Goal: Information Seeking & Learning: Learn about a topic

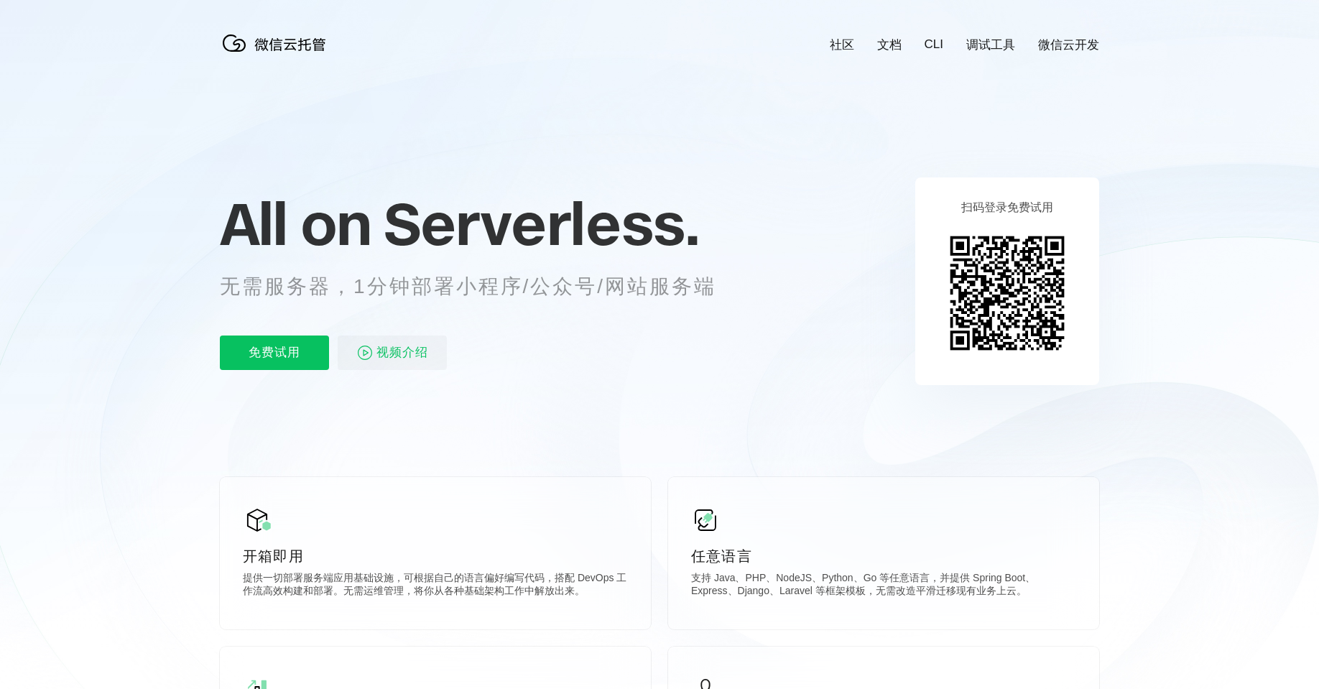
scroll to position [0, 2554]
drag, startPoint x: 282, startPoint y: 289, endPoint x: 502, endPoint y: 287, distance: 220.5
click at [502, 287] on p "无需服务器，1分钟部署小程序/公众号/网站服务端" at bounding box center [481, 286] width 523 height 29
click at [583, 310] on div "All on Serverless. 无需服务器，1分钟部署小程序/公众号/网站服务端 免费试用 视频介绍" at bounding box center [485, 281] width 531 height 208
drag, startPoint x: 450, startPoint y: 287, endPoint x: 635, endPoint y: 287, distance: 184.6
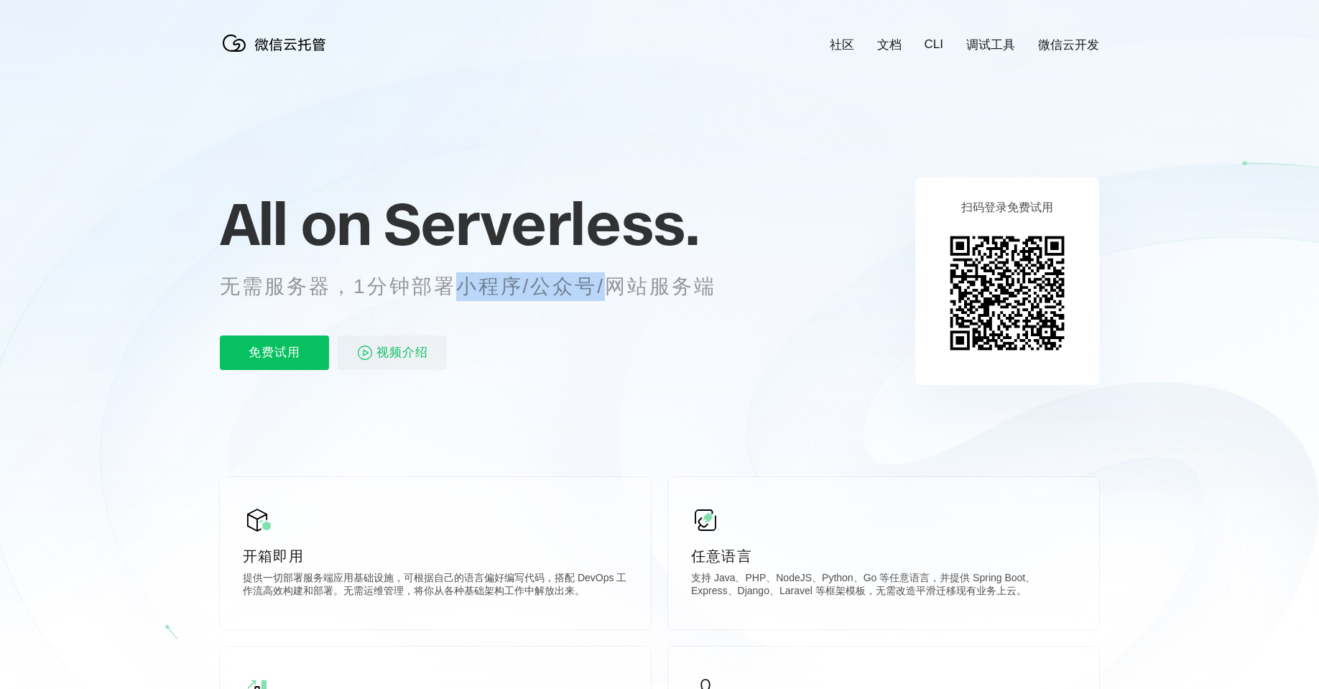
click at [611, 286] on p "无需服务器，1分钟部署小程序/公众号/网站服务端" at bounding box center [481, 286] width 523 height 29
click at [702, 295] on p "无需服务器，1分钟部署小程序/公众号/网站服务端" at bounding box center [481, 286] width 523 height 29
click at [405, 351] on span "视频介绍" at bounding box center [402, 352] width 52 height 34
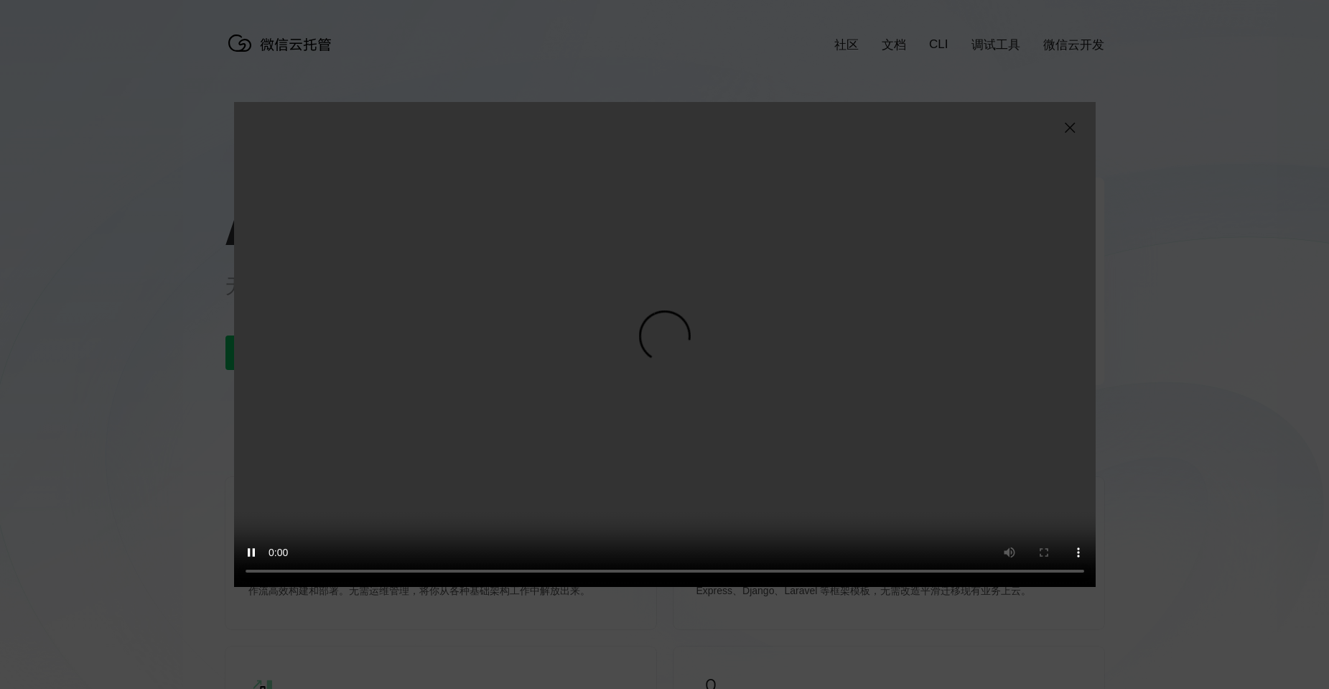
click at [1068, 126] on img at bounding box center [1069, 127] width 17 height 17
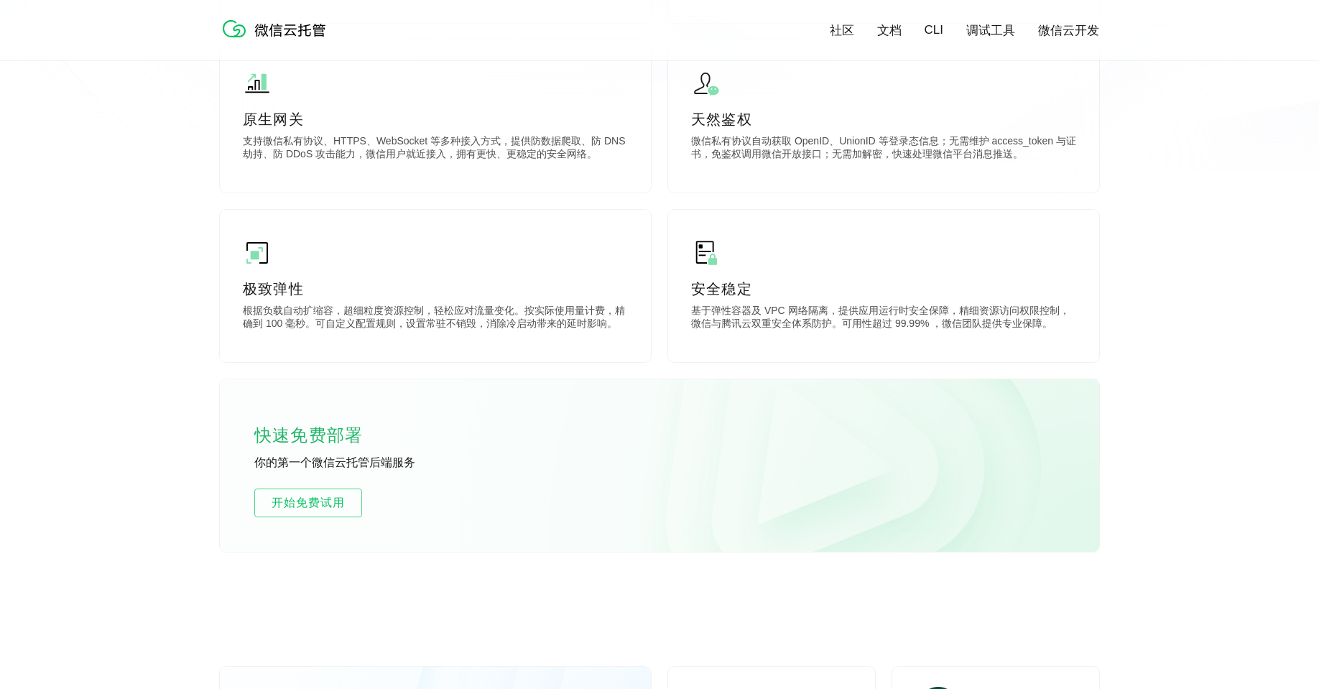
scroll to position [790, 0]
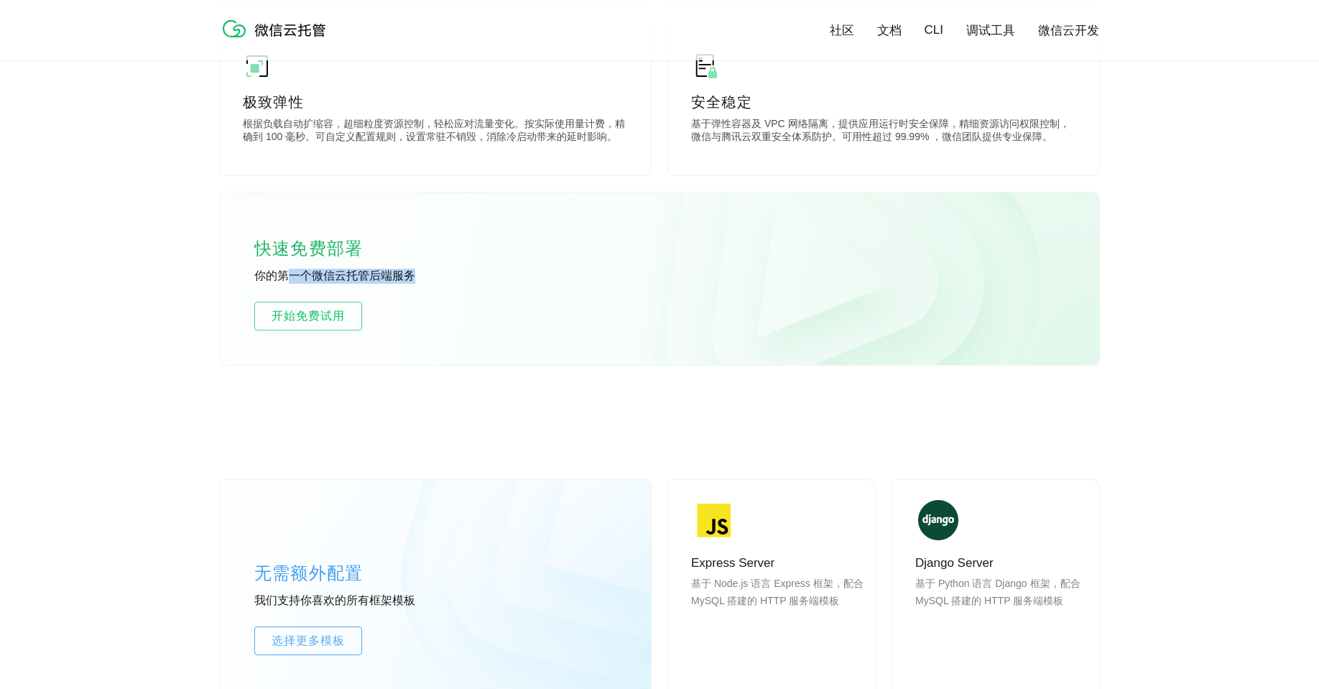
drag, startPoint x: 285, startPoint y: 274, endPoint x: 424, endPoint y: 274, distance: 138.6
click at [424, 274] on p "你的第一个微信云托管后端服务" at bounding box center [361, 277] width 215 height 16
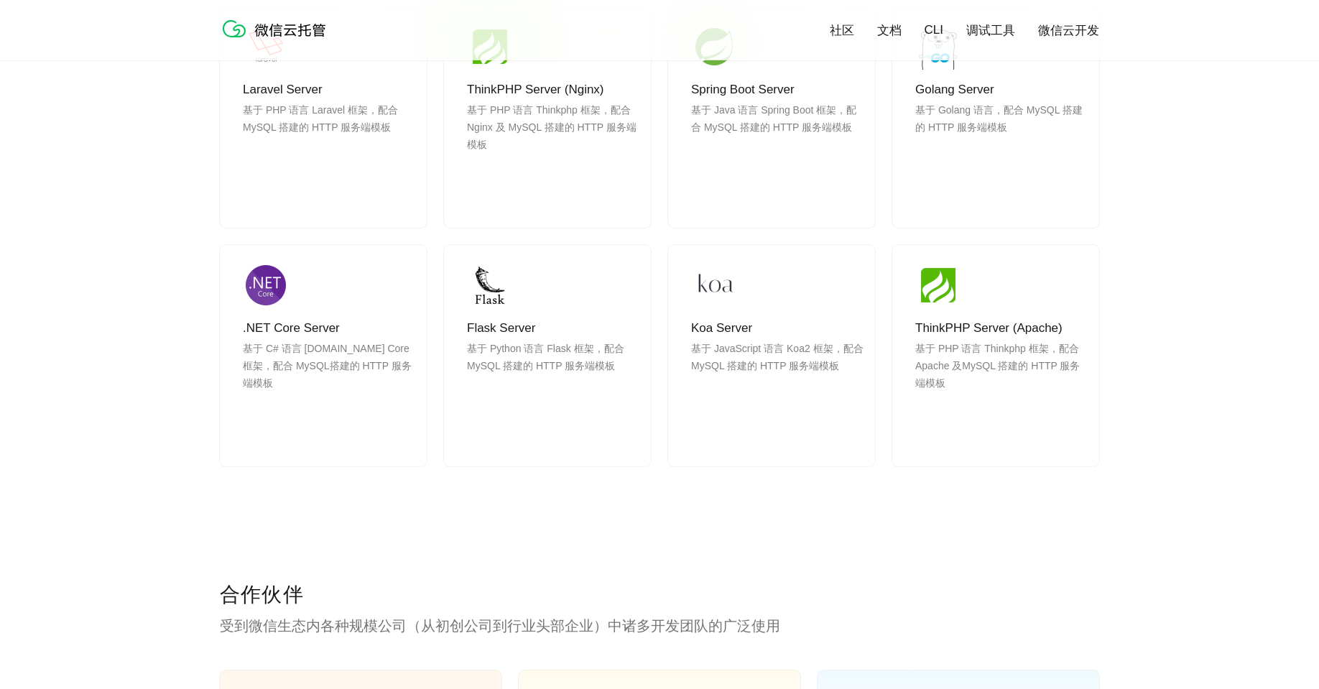
scroll to position [1724, 0]
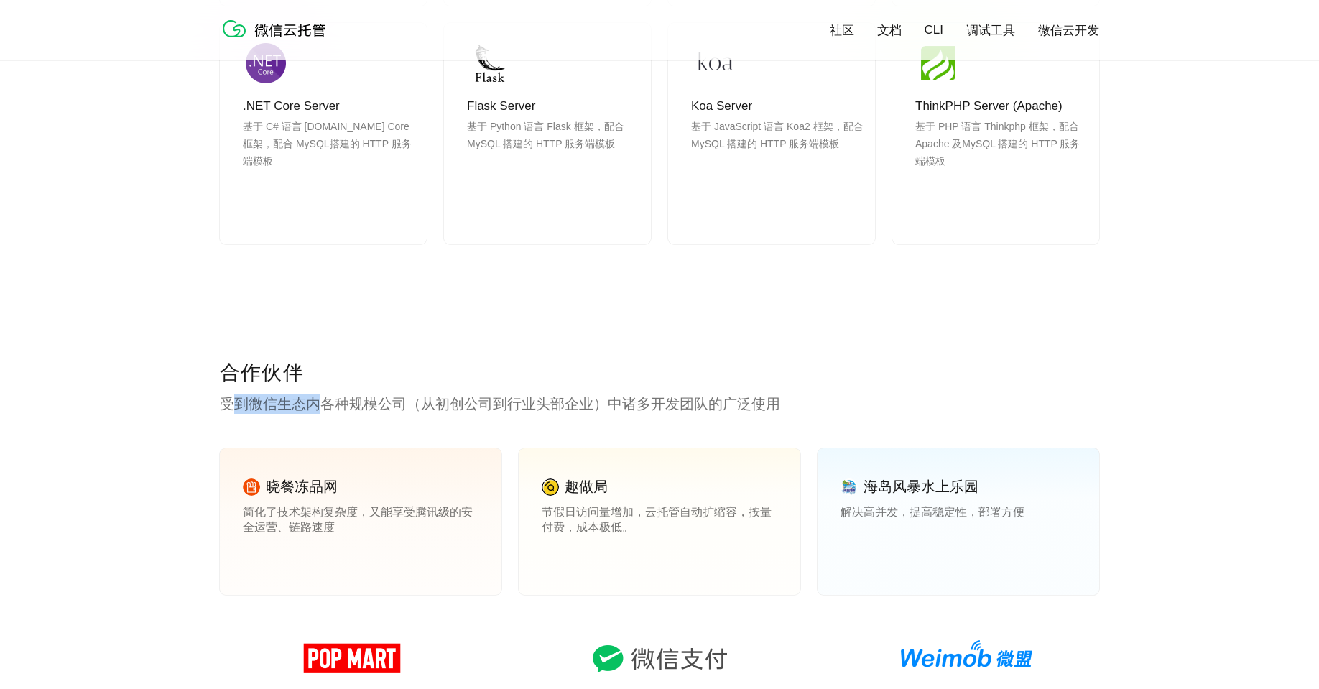
drag, startPoint x: 245, startPoint y: 406, endPoint x: 409, endPoint y: 408, distance: 163.8
click at [352, 408] on p "受到微信生态内各种规模公司（从初创公司到行业头部企业）中诸多开发团队的广泛使用" at bounding box center [659, 404] width 879 height 20
drag, startPoint x: 409, startPoint y: 408, endPoint x: 521, endPoint y: 411, distance: 112.1
click at [428, 408] on p "受到微信生态内各种规模公司（从初创公司到行业头部企业）中诸多开发团队的广泛使用" at bounding box center [659, 404] width 879 height 20
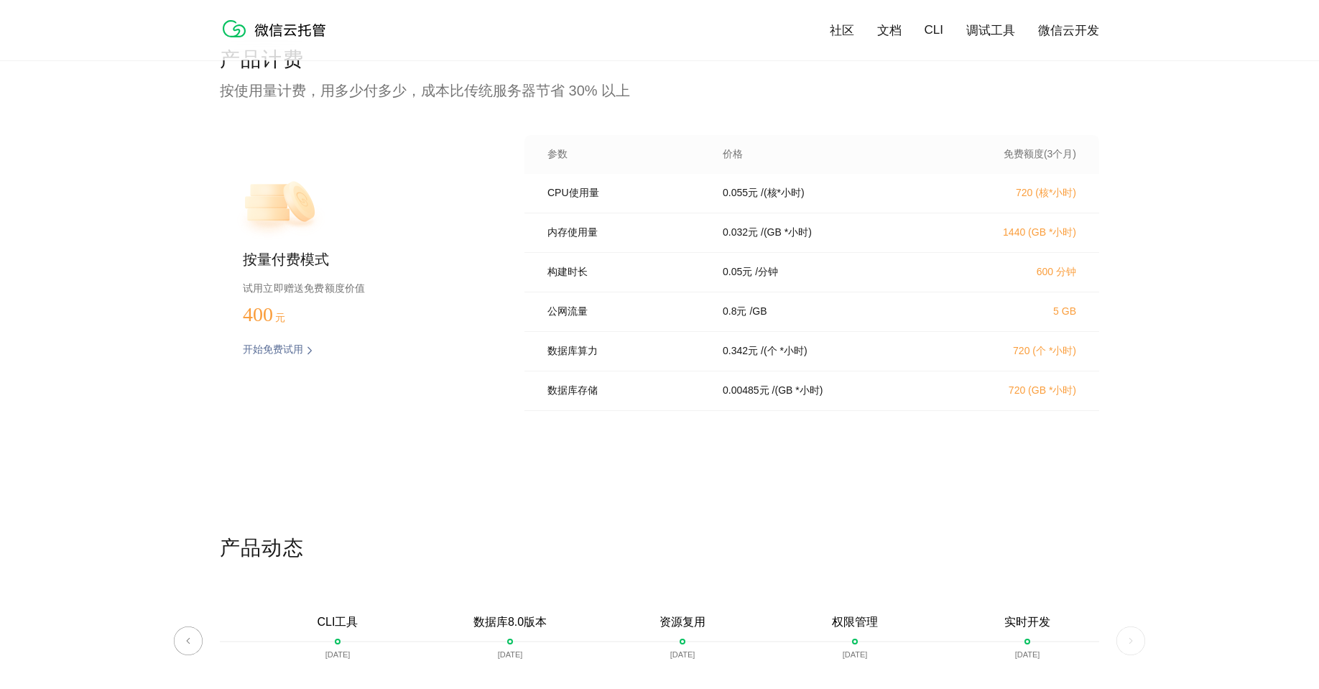
scroll to position [2873, 0]
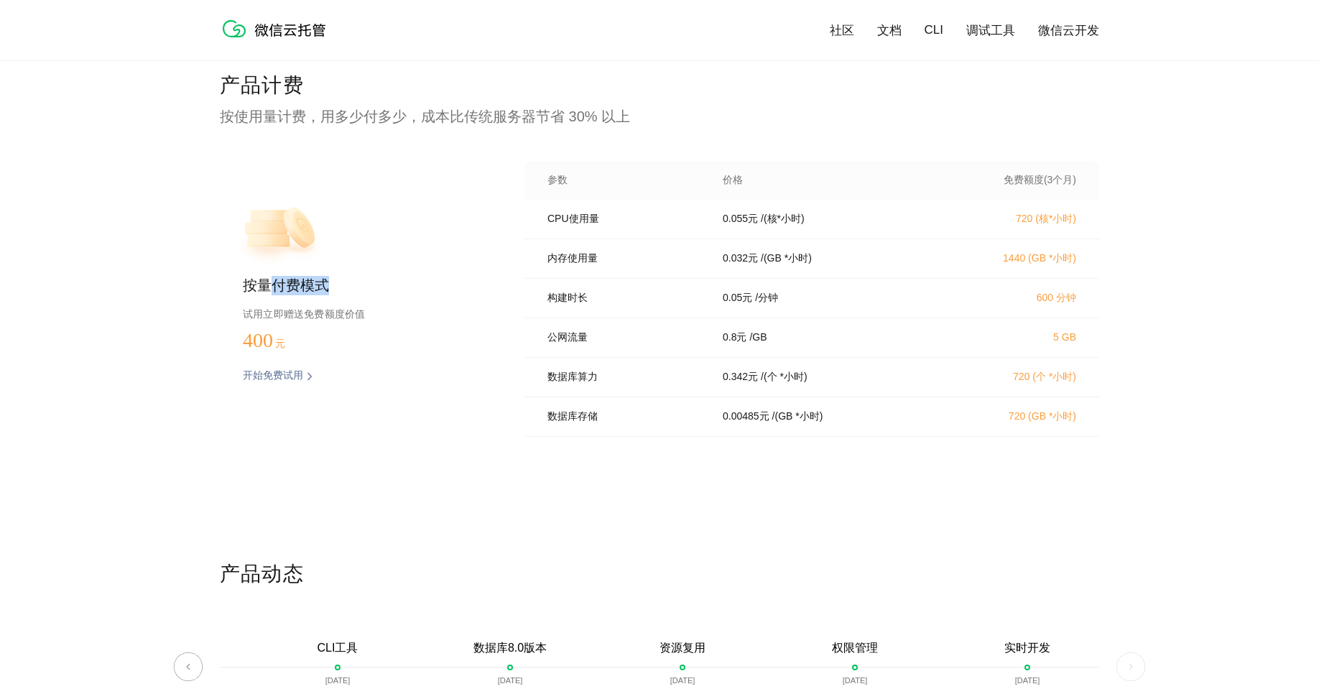
click at [343, 287] on p "按量付费模式" at bounding box center [361, 286] width 236 height 20
click at [334, 318] on p "试用立即赠送免费额度价值" at bounding box center [361, 314] width 236 height 19
drag, startPoint x: 366, startPoint y: 317, endPoint x: 385, endPoint y: 311, distance: 20.4
click at [335, 314] on p "试用立即赠送免费额度价值" at bounding box center [361, 314] width 236 height 19
click at [531, 318] on div "构建时长 0.05 元 / 分钟 600 分钟" at bounding box center [811, 299] width 575 height 40
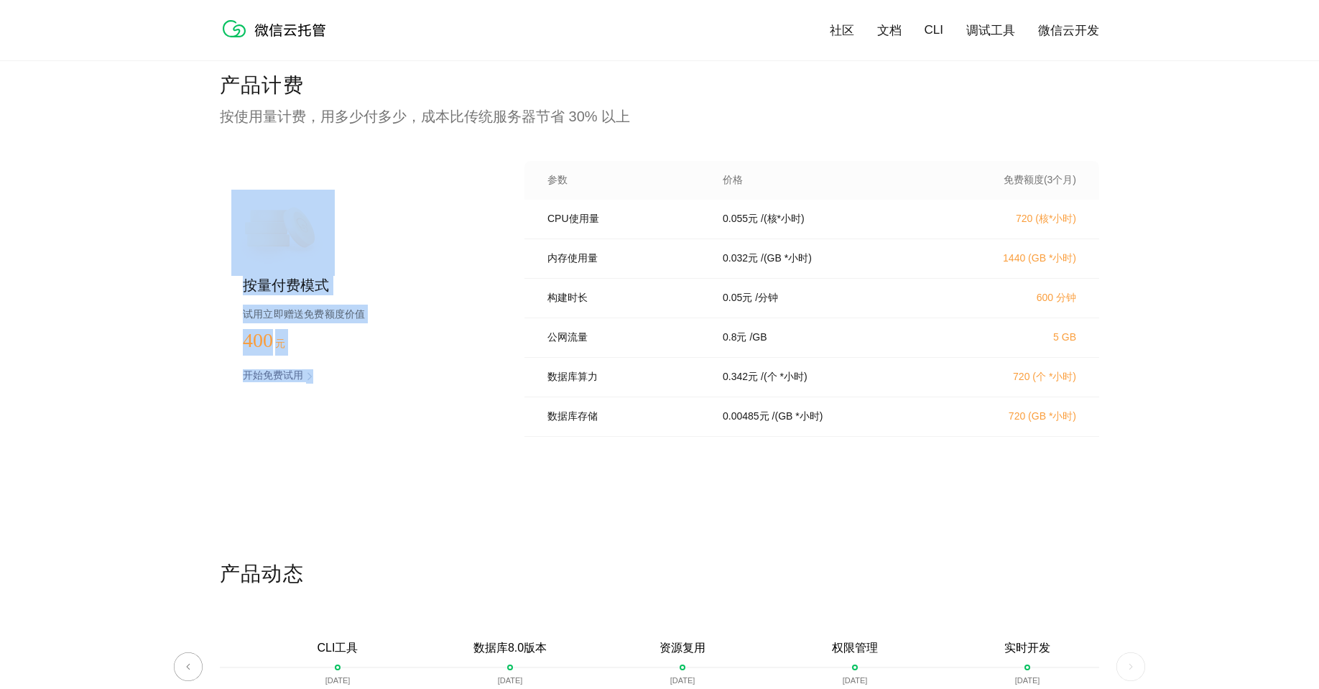
click at [584, 136] on div "产品计费 按使用量计费，用多少付多少，成本比传统服务器节省 30% 以上 按量付费模式 试用立即赠送免费额度价值 400 元 开始免费试用 预估费用 参数 价…" at bounding box center [659, 316] width 879 height 488
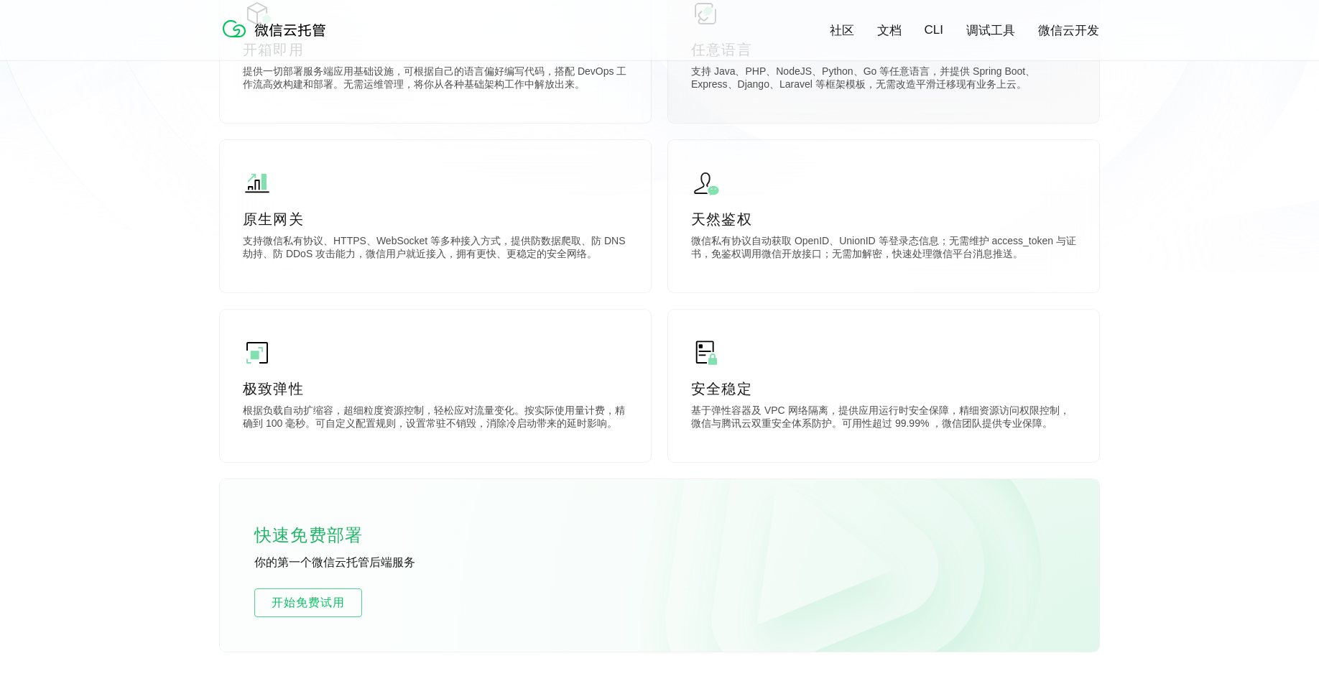
scroll to position [372, 0]
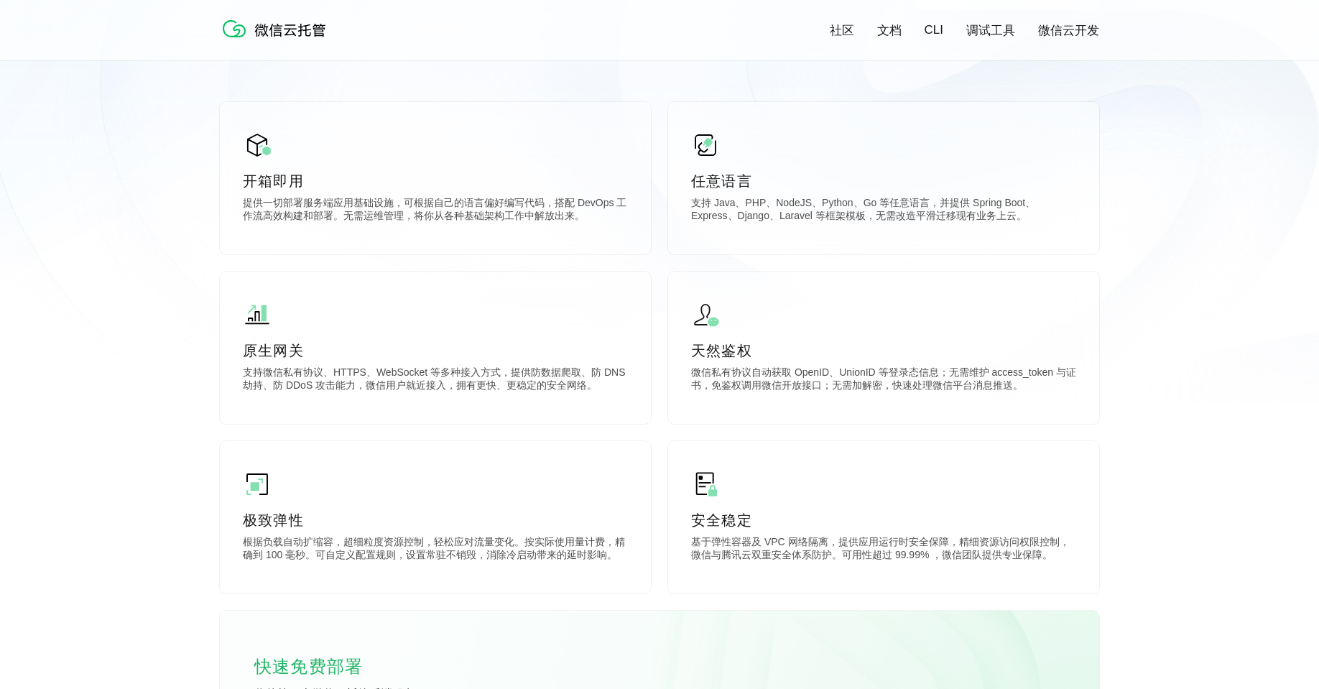
click at [887, 27] on link "文档" at bounding box center [889, 30] width 24 height 17
